Goal: Check status

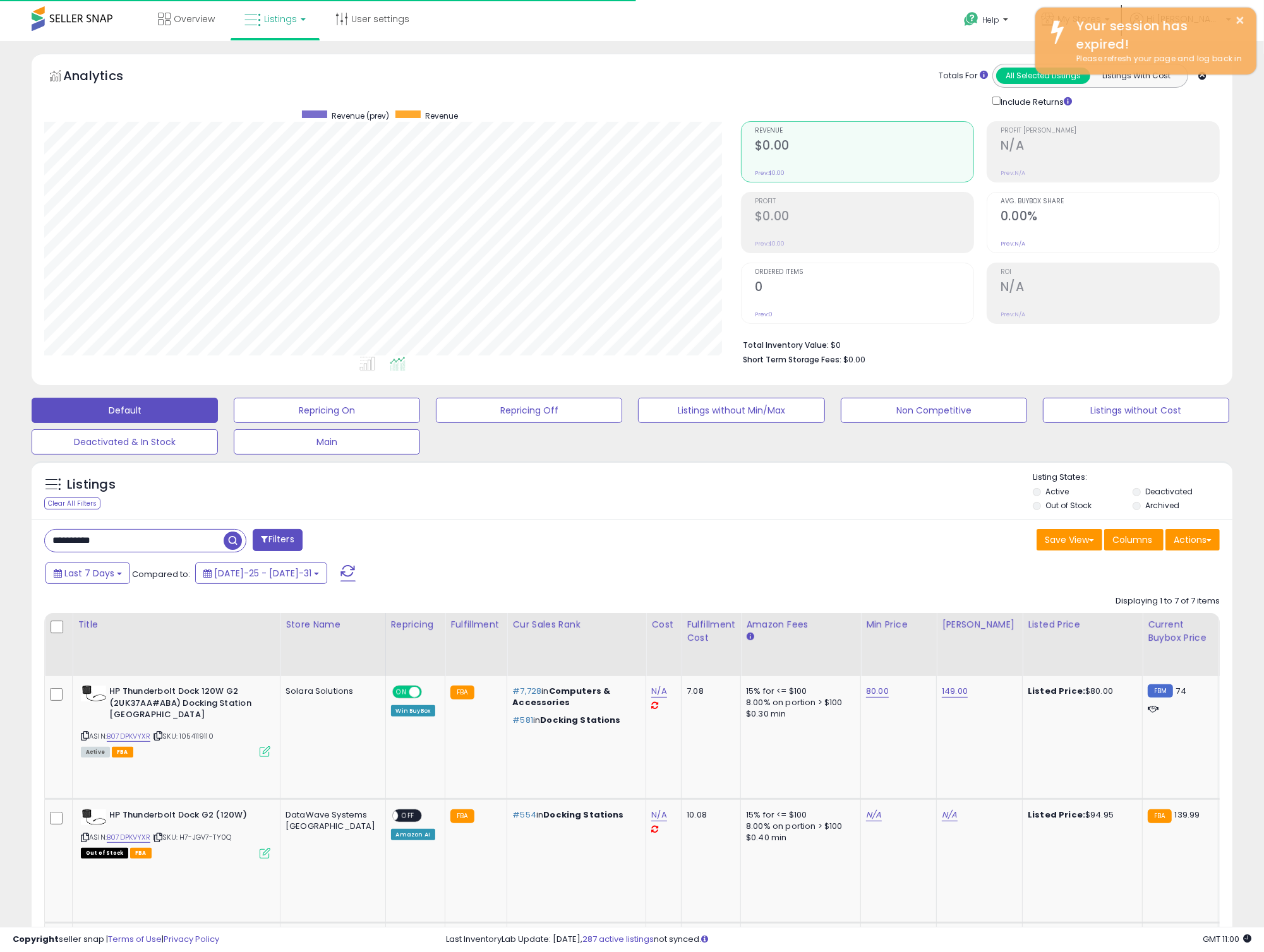
scroll to position [259, 696]
